Goal: Task Accomplishment & Management: Use online tool/utility

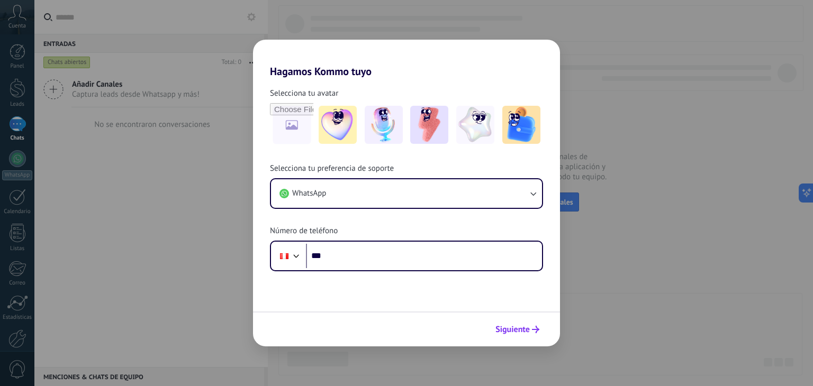
click at [503, 338] on button "Siguiente" at bounding box center [517, 330] width 53 height 18
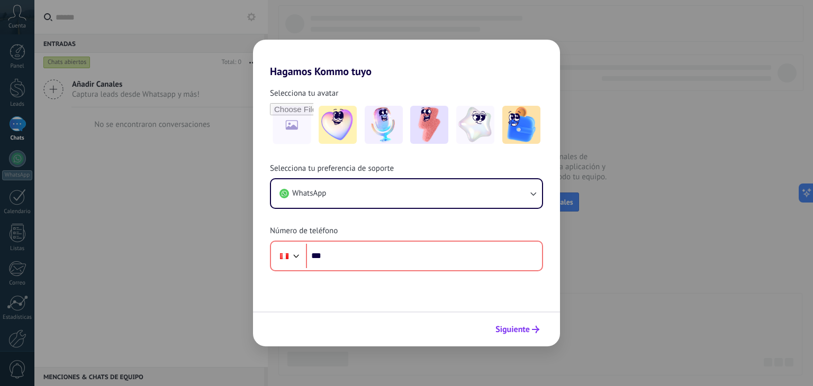
click at [524, 327] on span "Siguiente" at bounding box center [512, 329] width 34 height 7
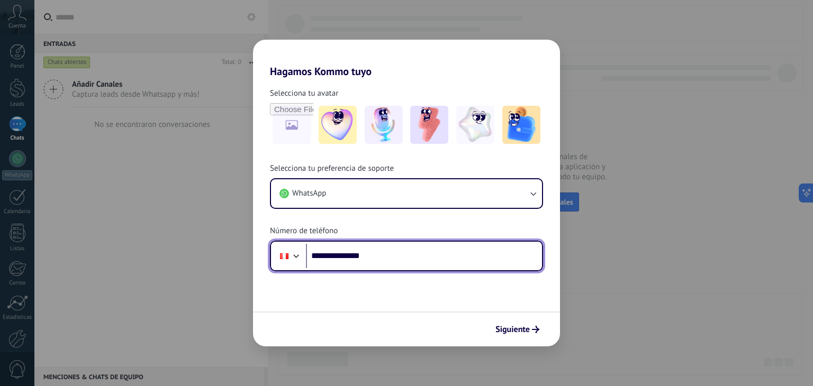
type input "**********"
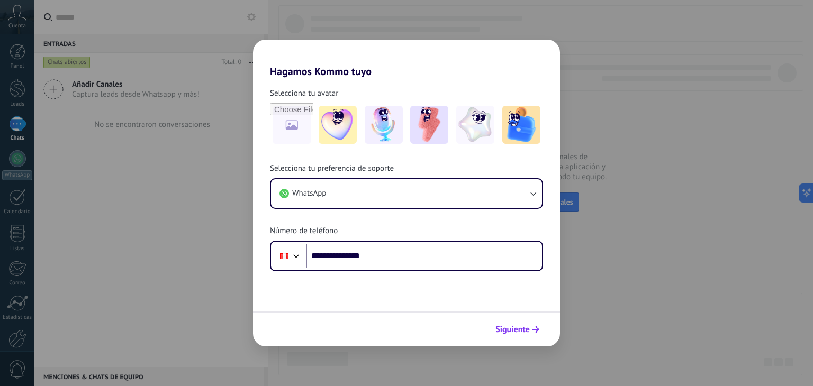
click at [518, 326] on span "Siguiente" at bounding box center [512, 329] width 34 height 7
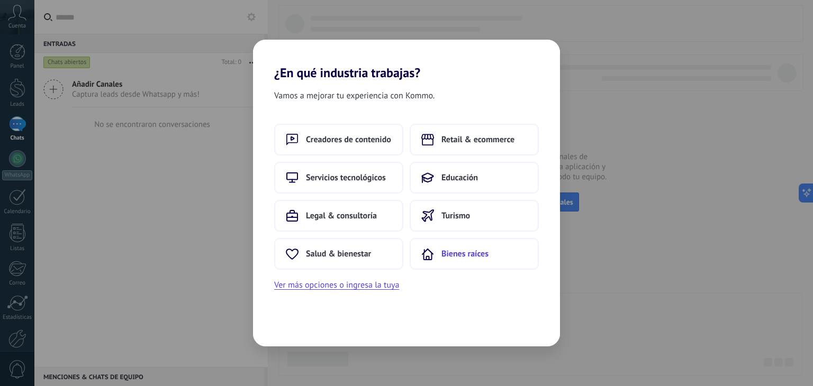
click at [446, 241] on button "Bienes raíces" at bounding box center [474, 254] width 129 height 32
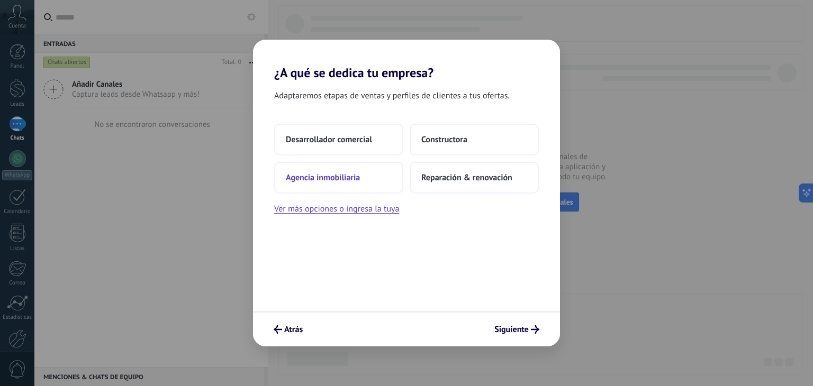
click at [342, 173] on span "Agencia inmobiliaria" at bounding box center [323, 178] width 74 height 11
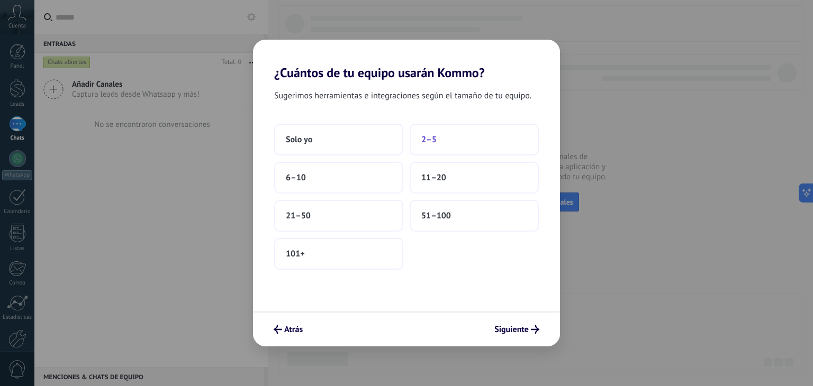
click at [423, 134] on span "2–5" at bounding box center [428, 139] width 15 height 11
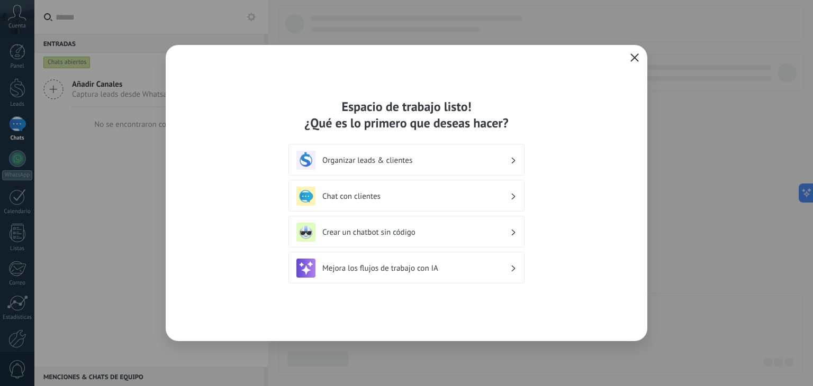
click at [491, 199] on h3 "Chat con clientes" at bounding box center [416, 197] width 188 height 10
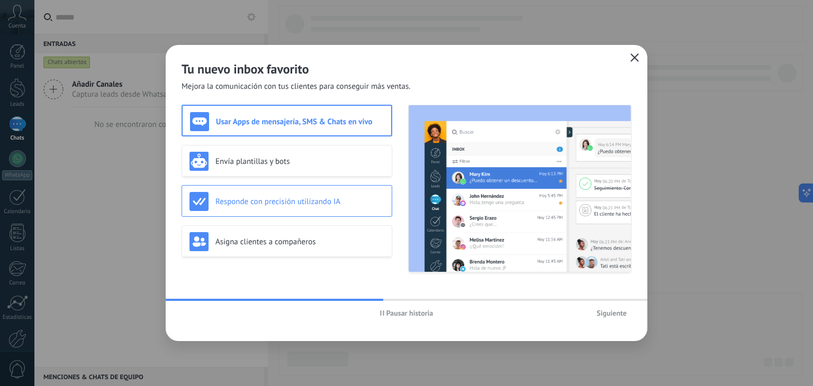
click at [344, 202] on h3 "Responde con precisión utilizando IA" at bounding box center [299, 202] width 169 height 10
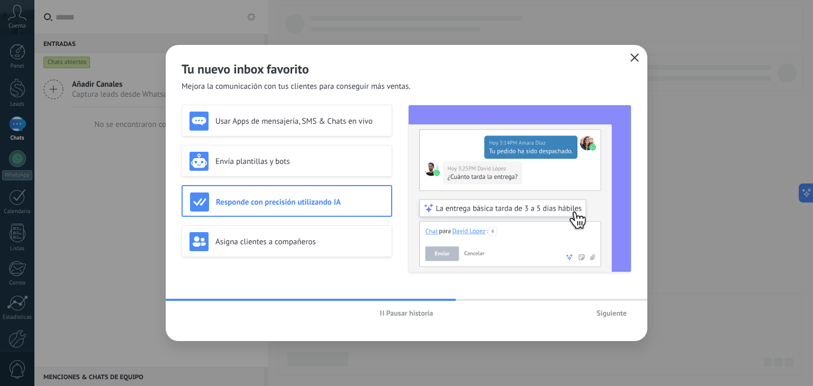
click at [290, 205] on h3 "Responde con precisión utilizando IA" at bounding box center [300, 202] width 168 height 10
click at [275, 230] on div "Asigna clientes a compañeros" at bounding box center [287, 241] width 211 height 32
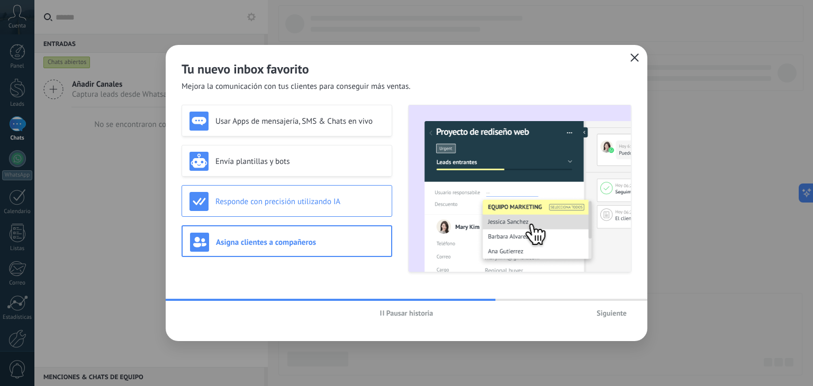
click at [293, 205] on h3 "Responde con precisión utilizando IA" at bounding box center [299, 202] width 169 height 10
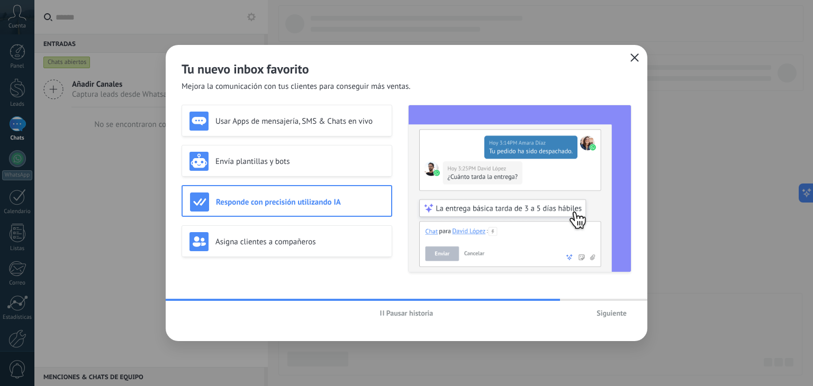
click at [601, 313] on span "Siguiente" at bounding box center [612, 313] width 30 height 7
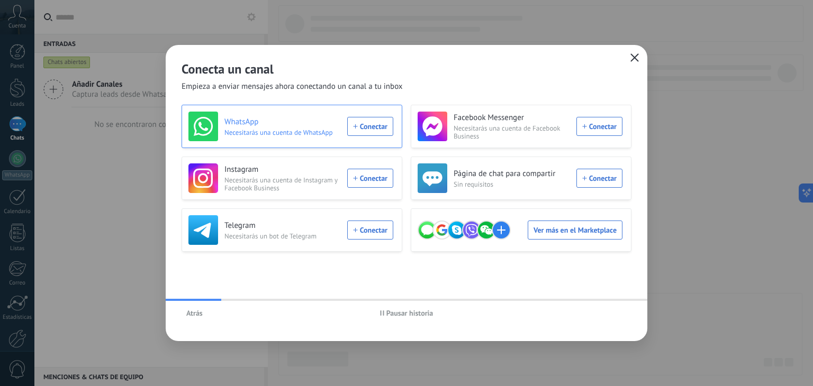
click at [365, 128] on div "WhatsApp Necesitarás una cuenta de WhatsApp Conectar" at bounding box center [290, 127] width 205 height 30
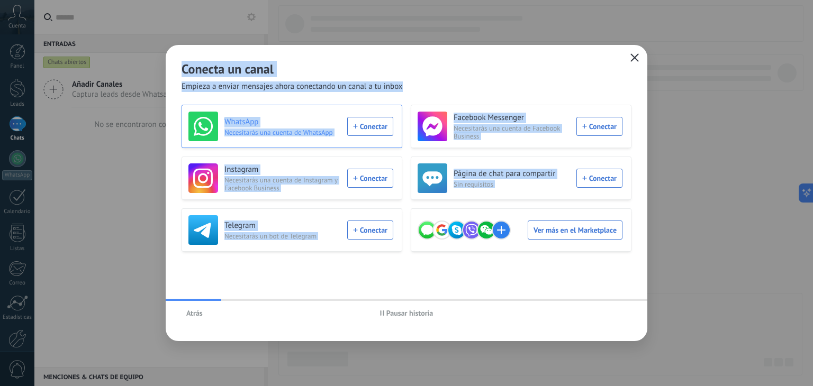
click at [365, 128] on div "Conecta un canal Empieza a enviar mensajes ahora conectando un canal a tu inbox…" at bounding box center [406, 193] width 813 height 386
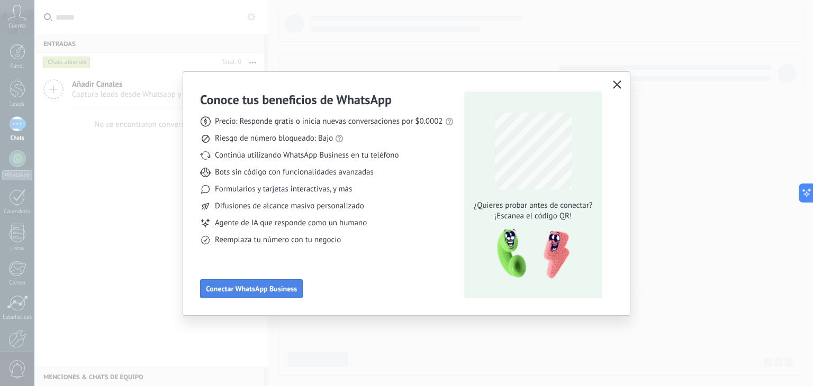
click at [228, 286] on span "Conectar WhatsApp Business" at bounding box center [251, 288] width 91 height 7
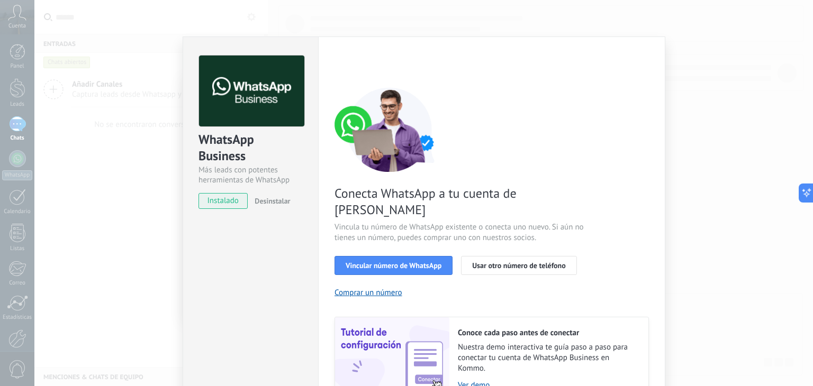
scroll to position [46, 0]
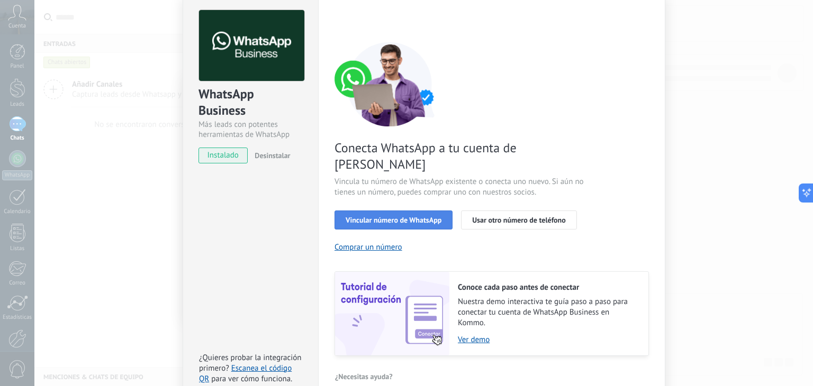
click at [408, 216] on span "Vincular número de WhatsApp" at bounding box center [394, 219] width 96 height 7
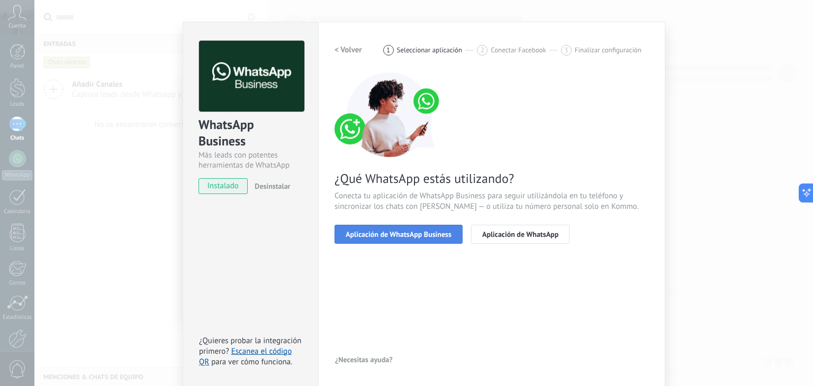
click at [395, 236] on span "Aplicación de WhatsApp Business" at bounding box center [399, 234] width 106 height 7
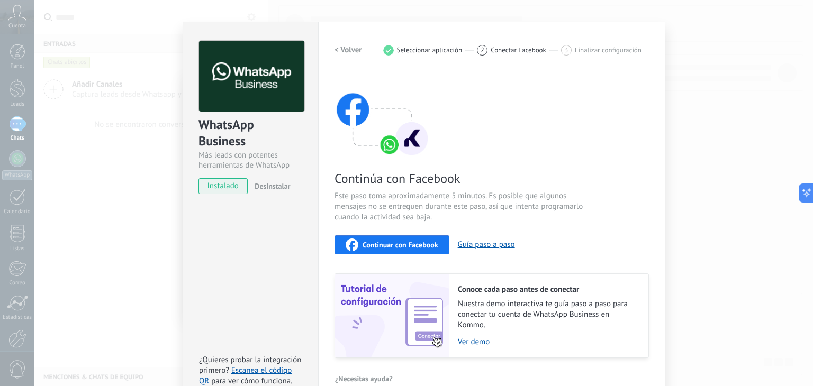
scroll to position [33, 0]
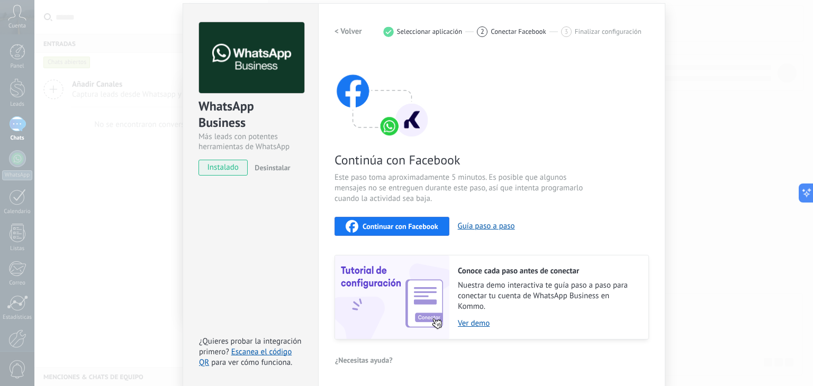
click at [386, 227] on span "Continuar con Facebook" at bounding box center [401, 226] width 76 height 7
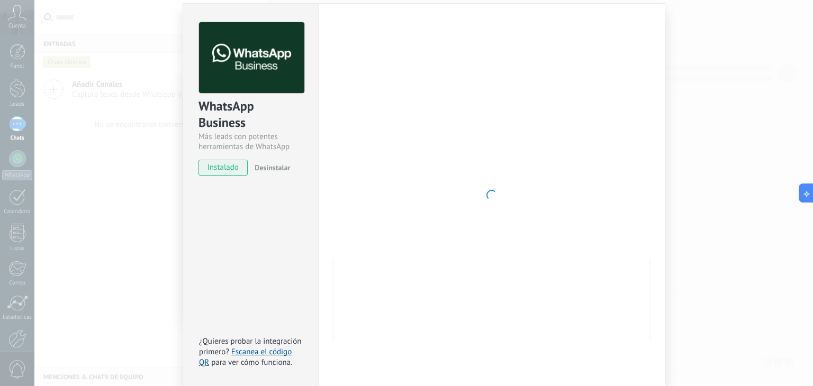
click at [519, 187] on div at bounding box center [492, 195] width 314 height 346
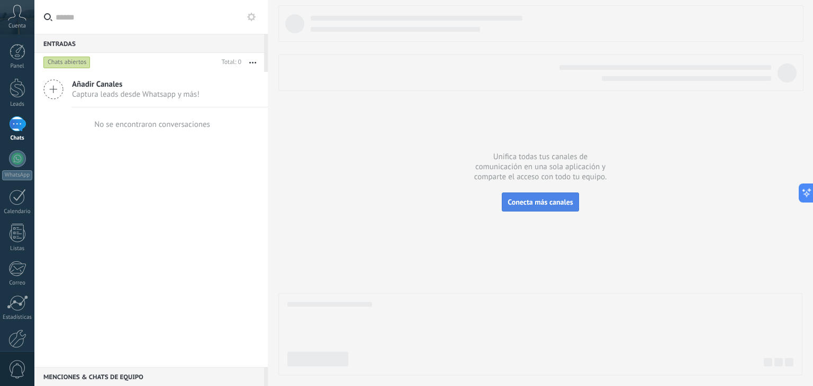
click at [554, 204] on span "Conecta más canales" at bounding box center [540, 202] width 65 height 10
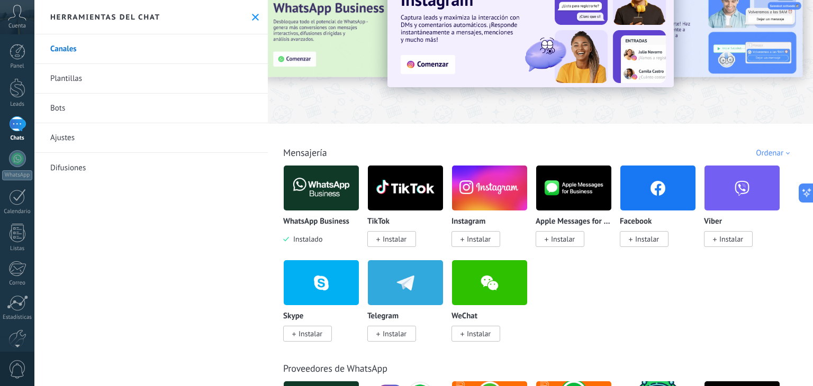
scroll to position [53, 0]
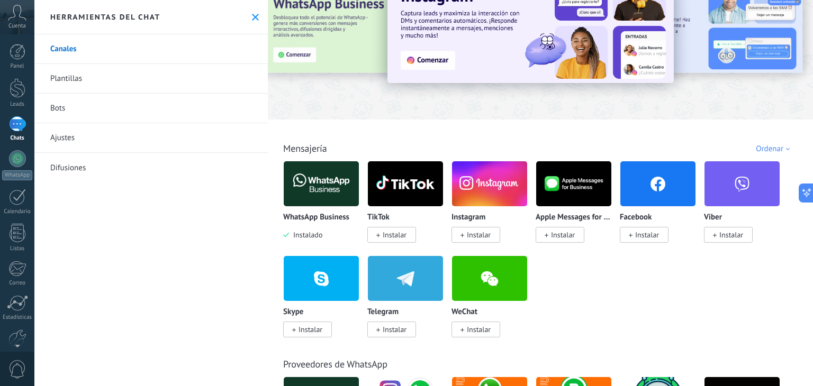
click at [324, 191] on img at bounding box center [321, 183] width 75 height 51
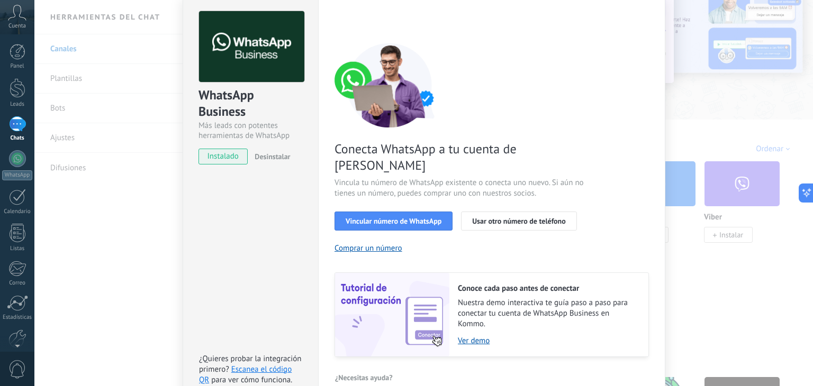
scroll to position [46, 0]
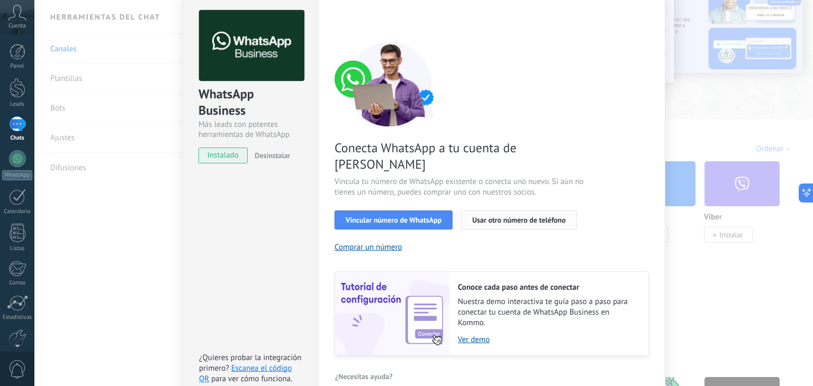
click at [489, 216] on span "Usar otro número de teléfono" at bounding box center [518, 219] width 93 height 7
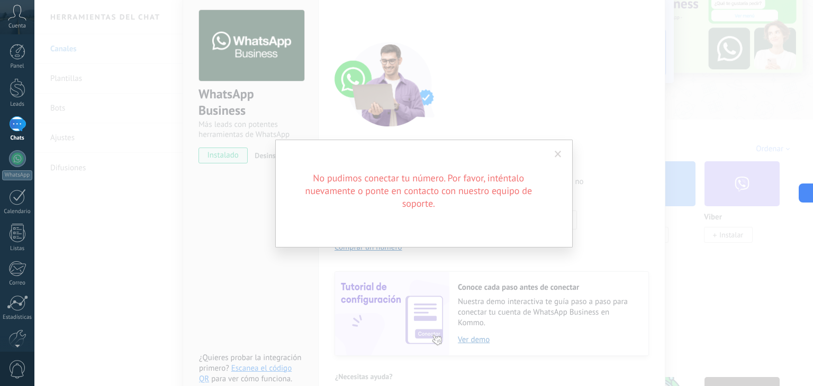
click at [562, 151] on span at bounding box center [557, 155] width 17 height 18
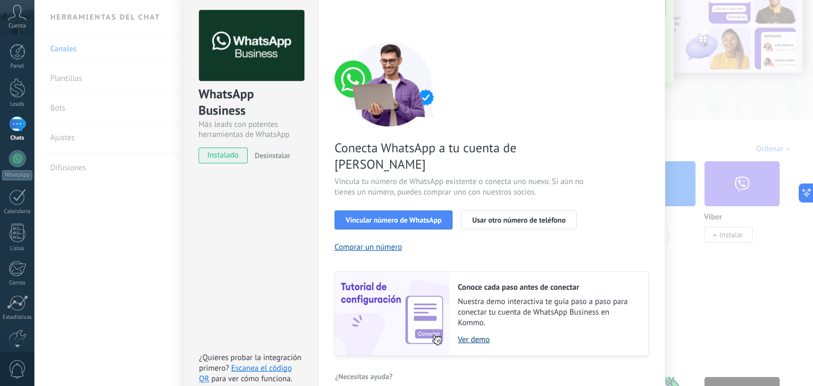
click at [468, 335] on link "Ver demo" at bounding box center [548, 340] width 180 height 10
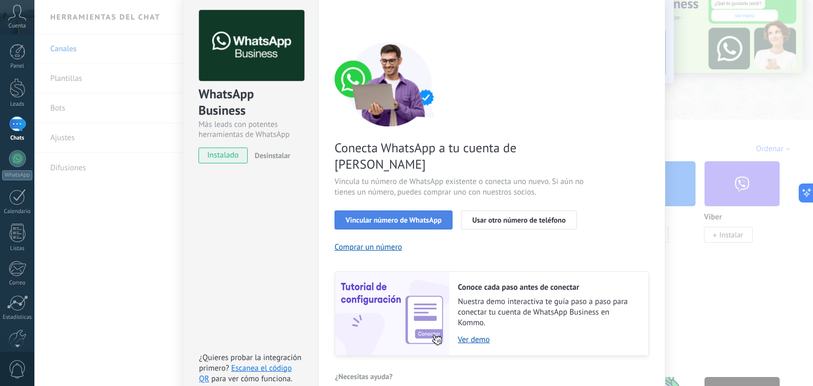
click at [412, 216] on span "Vincular número de WhatsApp" at bounding box center [394, 219] width 96 height 7
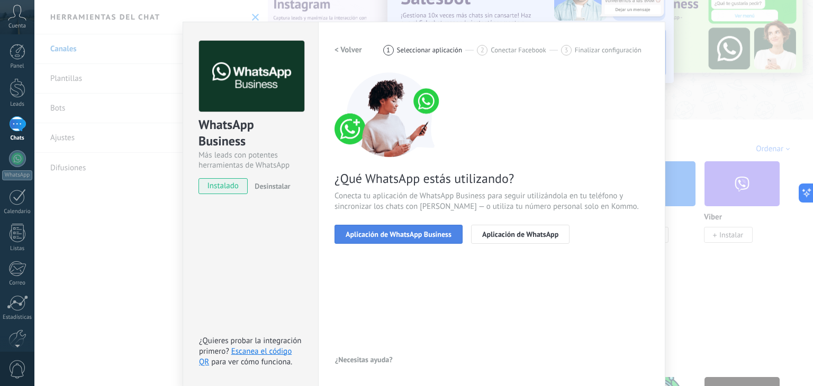
click at [438, 238] on span "Aplicación de WhatsApp Business" at bounding box center [399, 234] width 106 height 7
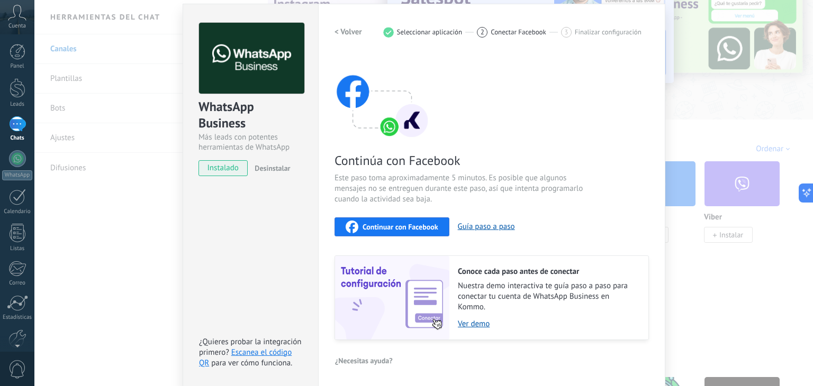
scroll to position [33, 0]
click at [401, 223] on span "Continuar con Facebook" at bounding box center [401, 226] width 76 height 7
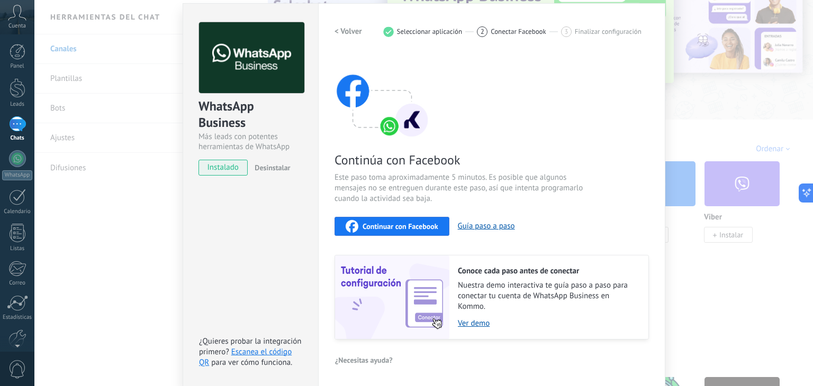
click at [225, 166] on span "instalado" at bounding box center [223, 168] width 48 height 16
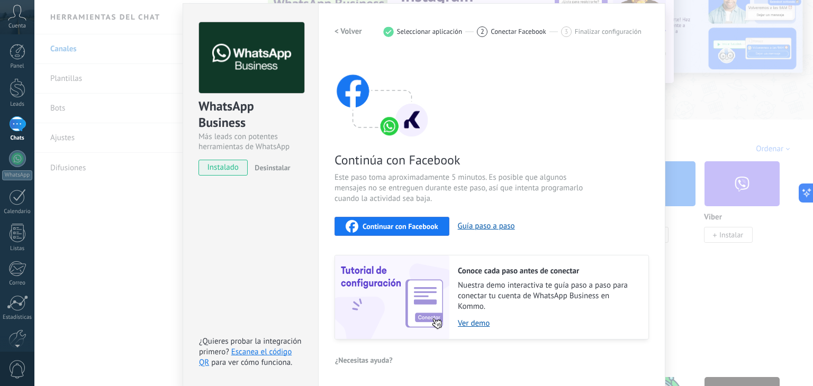
click at [625, 84] on div "Continúa con Facebook Este paso toma aproximadamente 5 minutos. Es posible que …" at bounding box center [492, 197] width 314 height 286
click at [728, 107] on div "WhatsApp Business Más leads con potentes herramientas de WhatsApp instalado Des…" at bounding box center [423, 193] width 779 height 386
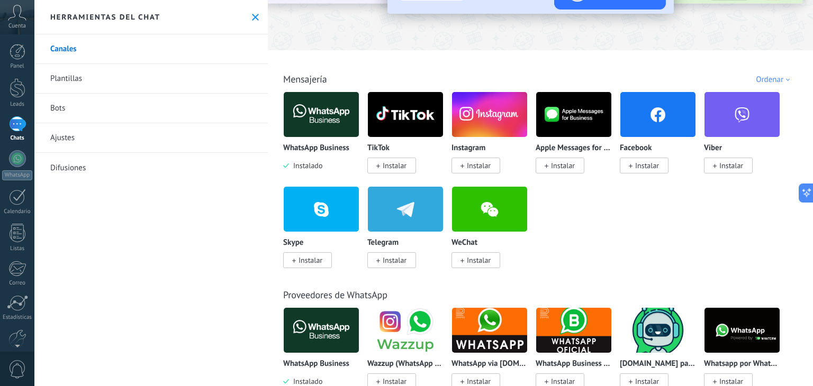
scroll to position [106, 0]
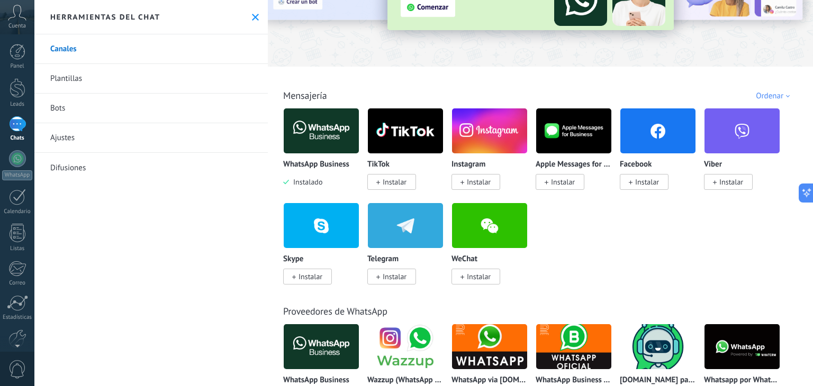
click at [328, 149] on img at bounding box center [321, 130] width 75 height 51
click at [318, 178] on span "Instalado" at bounding box center [305, 182] width 33 height 10
click at [309, 183] on span "Instalado" at bounding box center [305, 182] width 33 height 10
click at [320, 346] on img at bounding box center [321, 346] width 75 height 51
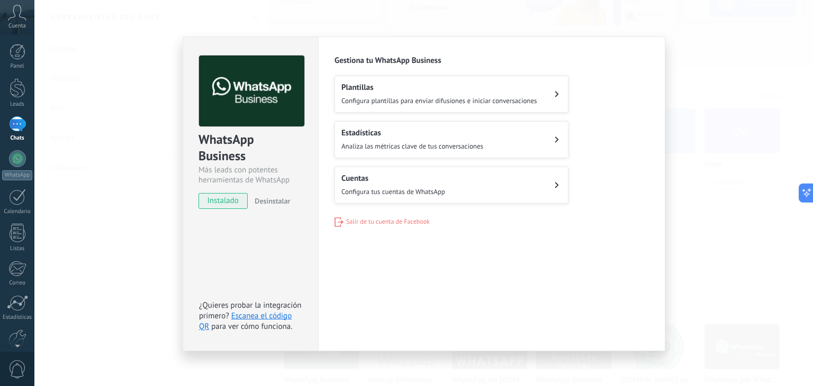
click at [541, 187] on button "Cuentas Configura tus cuentas de WhatsApp" at bounding box center [452, 185] width 234 height 37
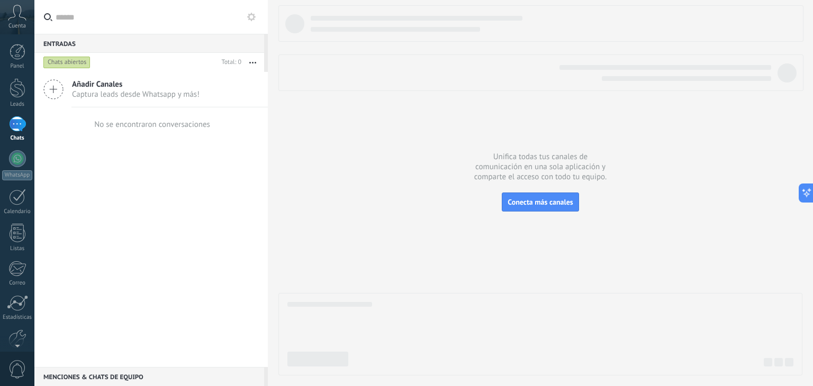
click at [571, 189] on div at bounding box center [540, 190] width 524 height 371
click at [561, 199] on span "Conecta más canales" at bounding box center [540, 202] width 65 height 10
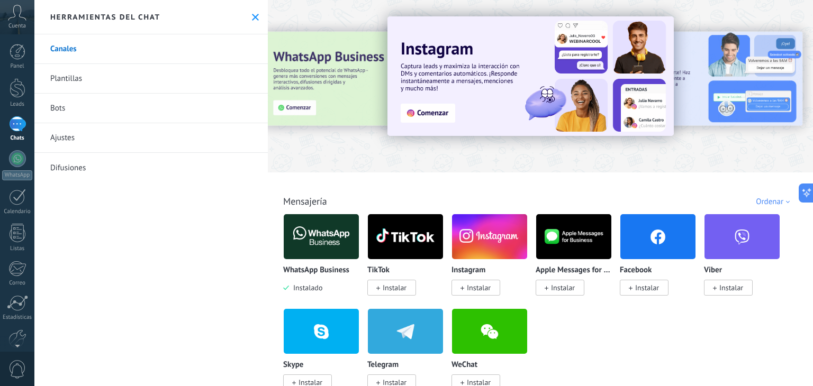
click at [341, 241] on img at bounding box center [321, 236] width 75 height 51
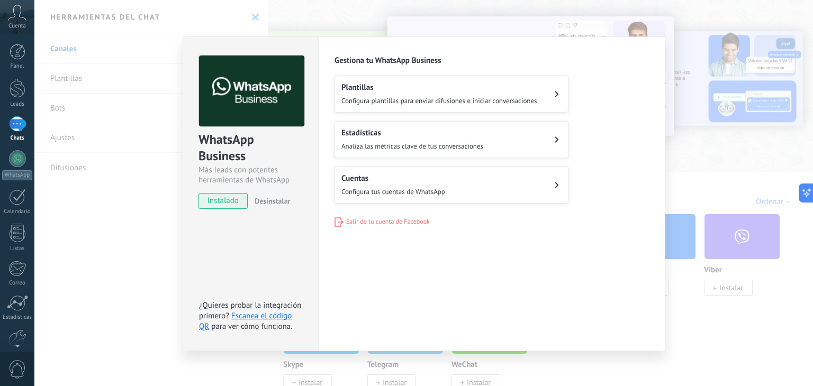
click at [401, 218] on button "Salir de tu cuenta de Facebook" at bounding box center [382, 223] width 95 height 10
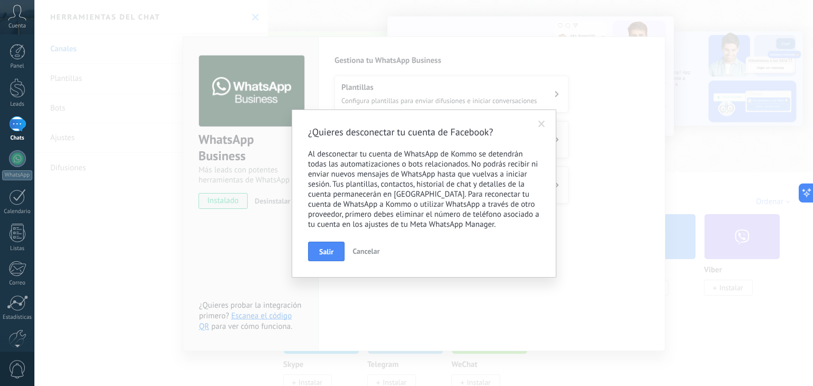
click at [323, 247] on button "Salir" at bounding box center [326, 252] width 37 height 20
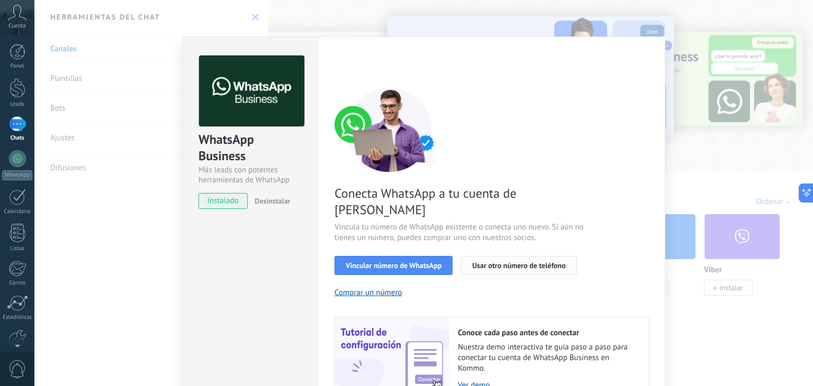
scroll to position [46, 0]
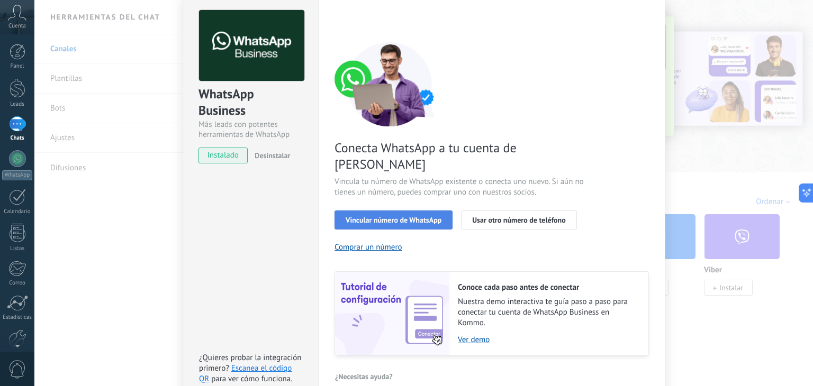
click at [414, 211] on button "Vincular número de WhatsApp" at bounding box center [394, 220] width 118 height 19
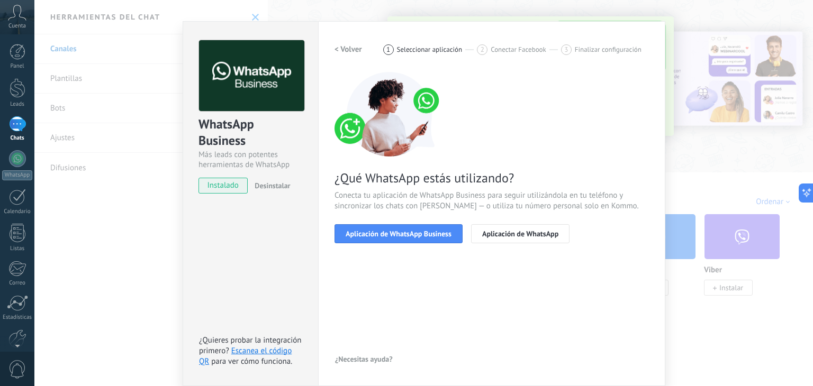
scroll to position [15, 0]
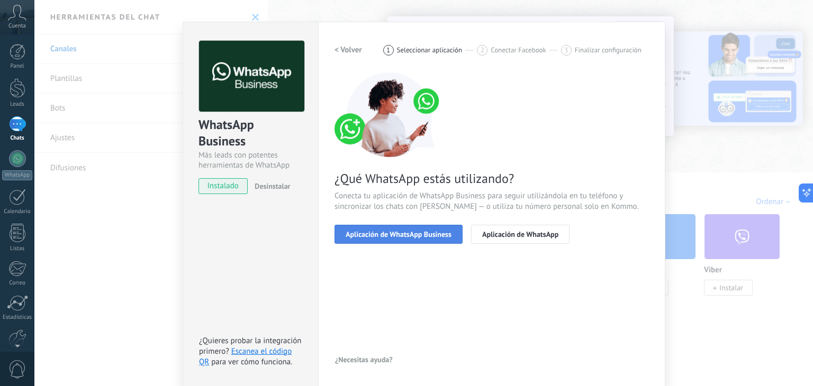
click at [428, 231] on span "Aplicación de WhatsApp Business" at bounding box center [399, 234] width 106 height 7
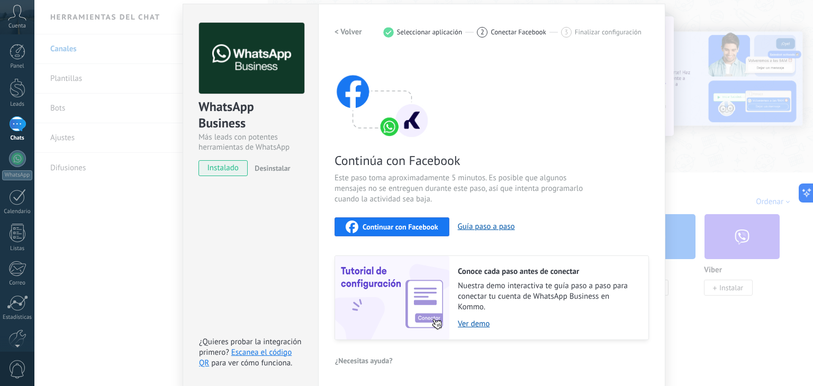
scroll to position [33, 0]
click at [422, 225] on span "Continuar con Facebook" at bounding box center [401, 226] width 76 height 7
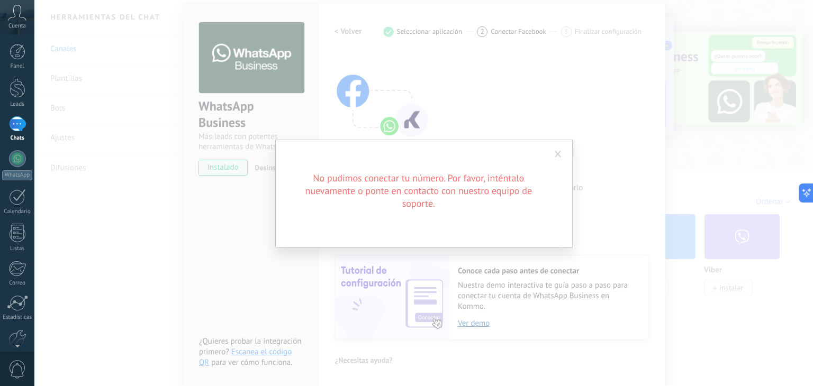
click at [560, 154] on span at bounding box center [558, 154] width 7 height 7
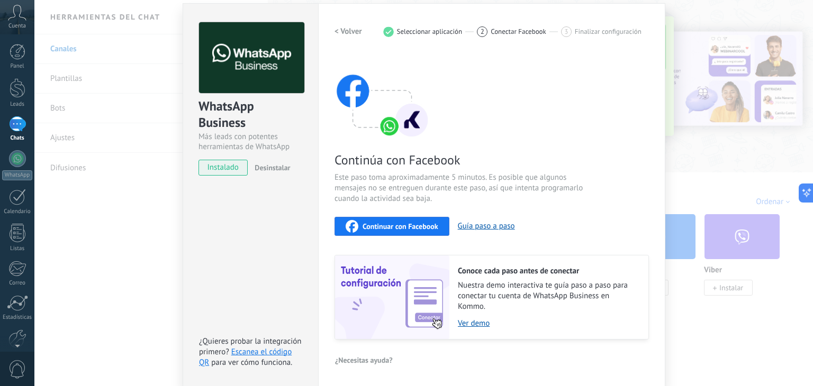
click at [77, 199] on div "WhatsApp Business Más leads con potentes herramientas de WhatsApp instalado Des…" at bounding box center [423, 193] width 779 height 386
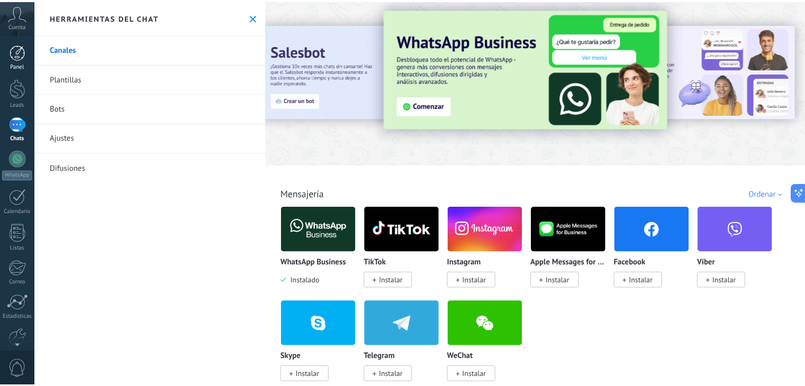
scroll to position [0, 0]
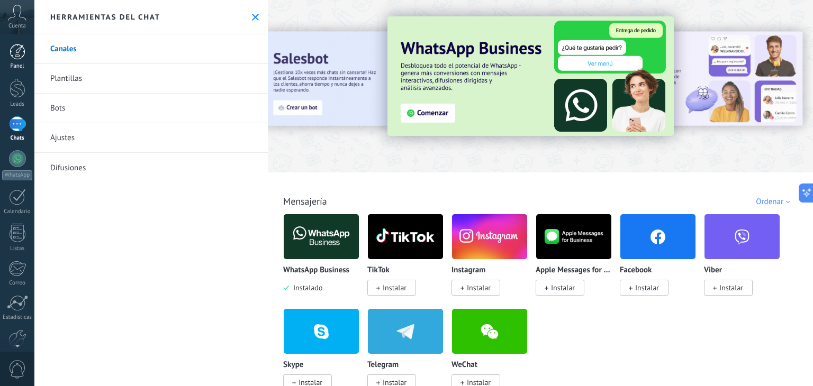
click at [15, 63] on div "Panel" at bounding box center [17, 66] width 31 height 7
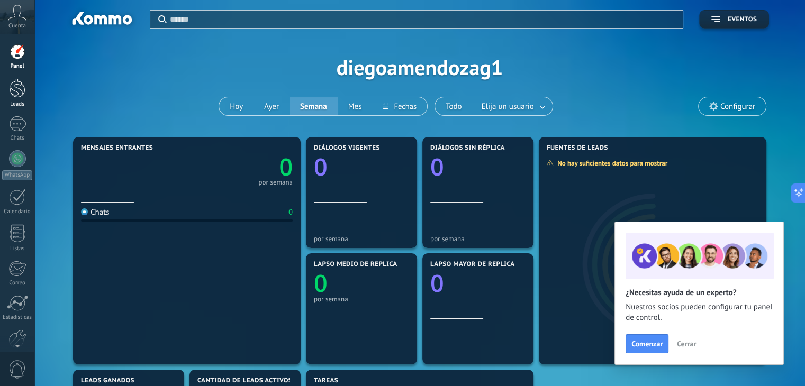
click at [23, 92] on div at bounding box center [18, 88] width 16 height 20
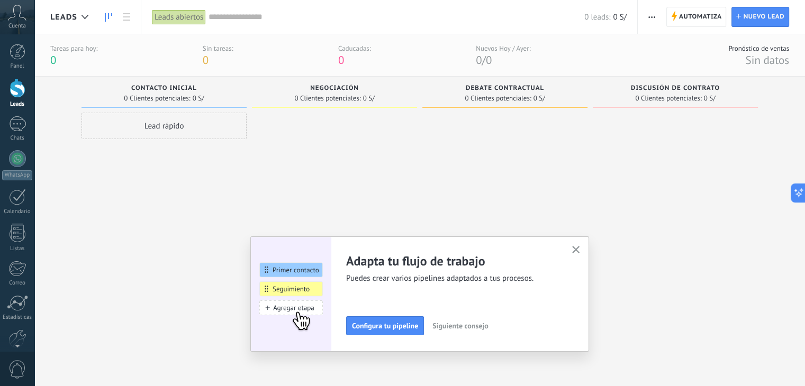
click at [583, 250] on button "button" at bounding box center [576, 250] width 13 height 14
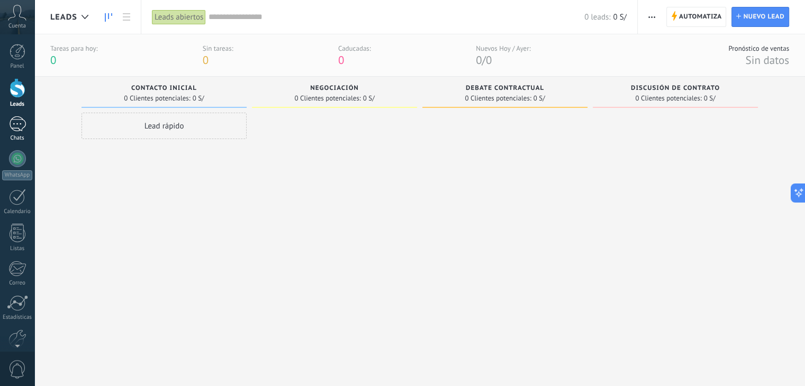
click at [21, 130] on div at bounding box center [17, 123] width 17 height 15
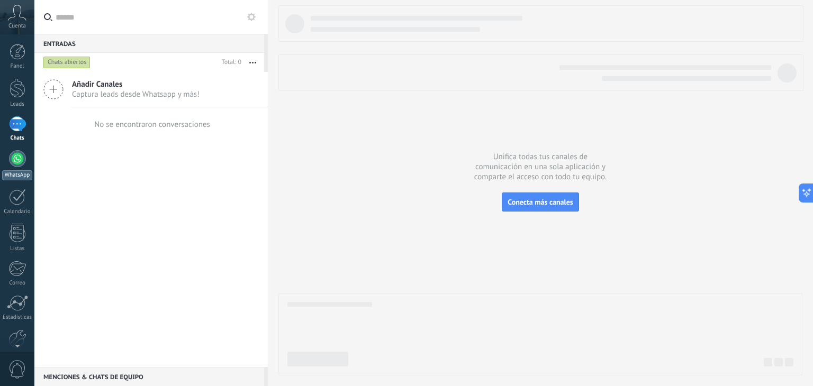
click at [13, 156] on div at bounding box center [17, 158] width 17 height 17
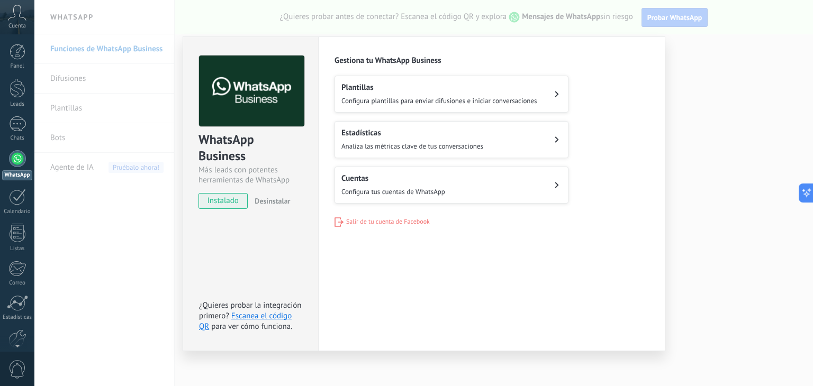
click at [531, 164] on div "Plantillas Configura plantillas para enviar difusiones e iniciar conversaciones…" at bounding box center [492, 140] width 314 height 128
click at [537, 186] on button "Cuentas Configura tus cuentas de WhatsApp" at bounding box center [452, 185] width 234 height 37
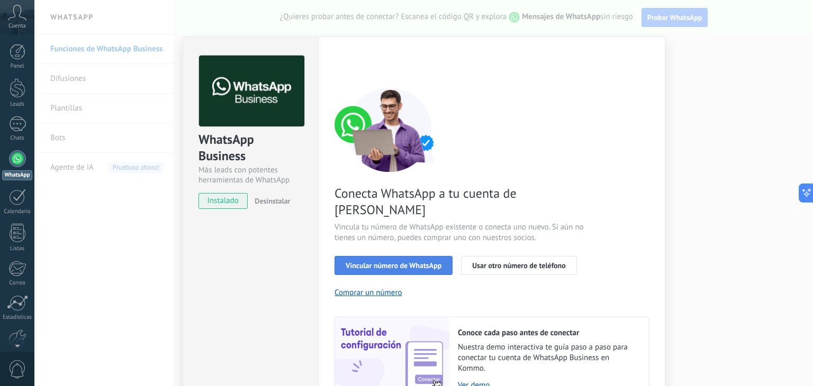
click at [427, 262] on span "Vincular número de WhatsApp" at bounding box center [394, 265] width 96 height 7
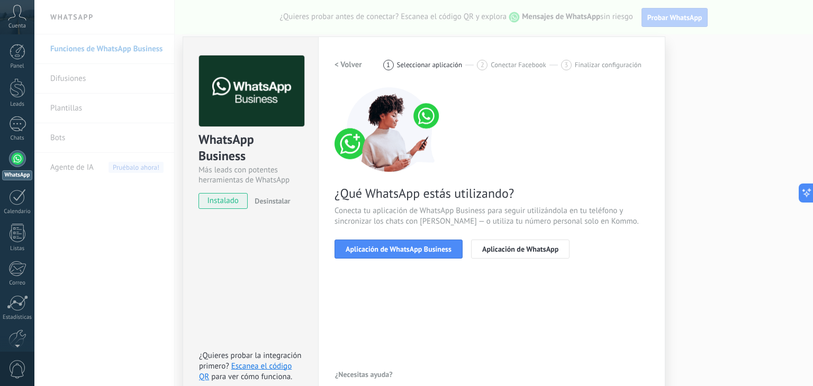
click at [421, 232] on div "¿Qué WhatsApp estás utilizando? Conecta tu aplicación de WhatsApp Business para…" at bounding box center [492, 173] width 314 height 172
click at [399, 250] on span "Aplicación de WhatsApp Business" at bounding box center [399, 249] width 106 height 7
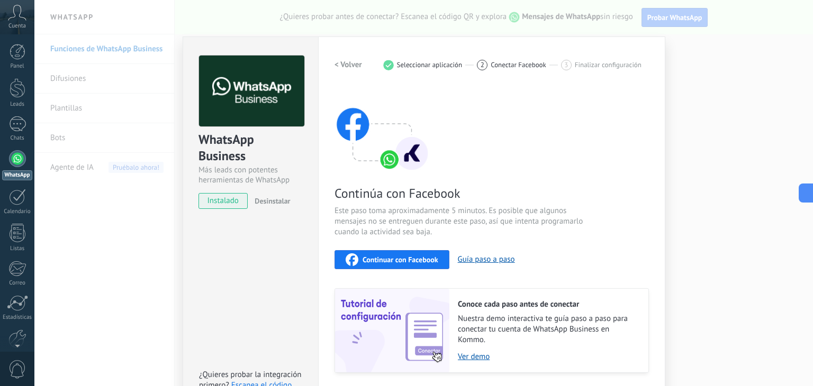
click at [413, 254] on div "Continuar con Facebook" at bounding box center [392, 260] width 93 height 13
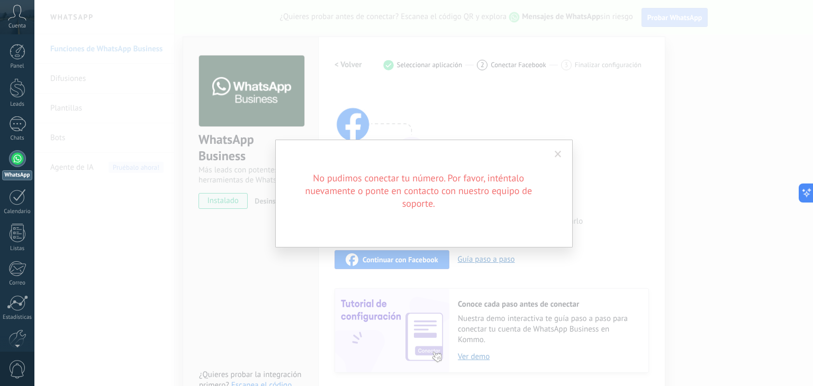
click at [555, 151] on span at bounding box center [558, 154] width 7 height 7
